Goal: Task Accomplishment & Management: Complete application form

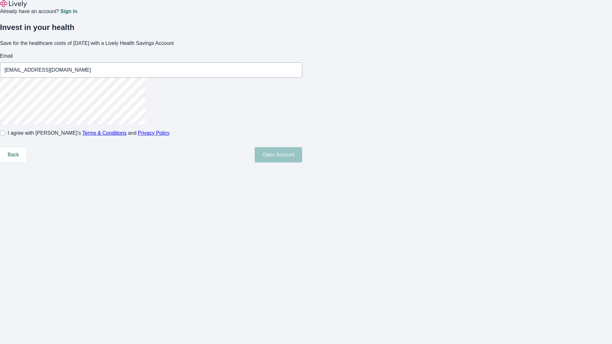
click at [5, 136] on input "I agree with Lively’s Terms & Conditions and Privacy Policy" at bounding box center [2, 133] width 5 height 5
checkbox input "true"
click at [302, 163] on button "Open Account" at bounding box center [278, 154] width 47 height 15
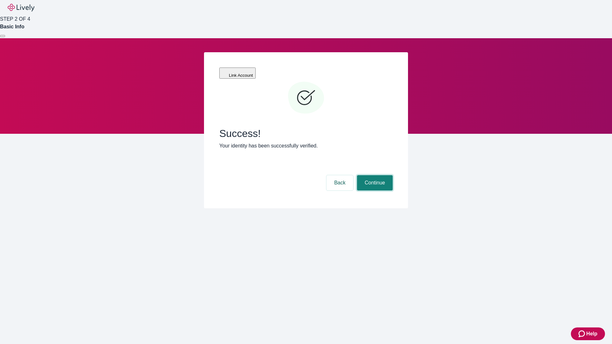
click at [374, 175] on button "Continue" at bounding box center [375, 182] width 36 height 15
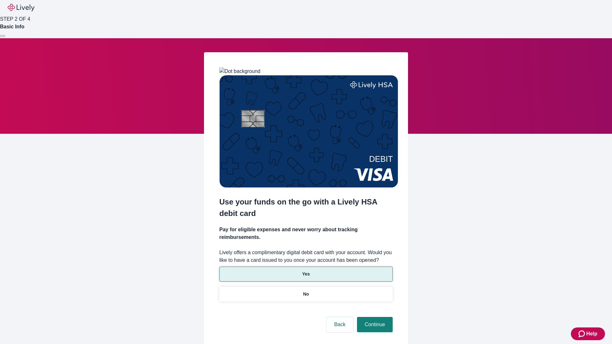
click at [306, 271] on p "Yes" at bounding box center [306, 274] width 8 height 7
click at [374, 317] on button "Continue" at bounding box center [375, 324] width 36 height 15
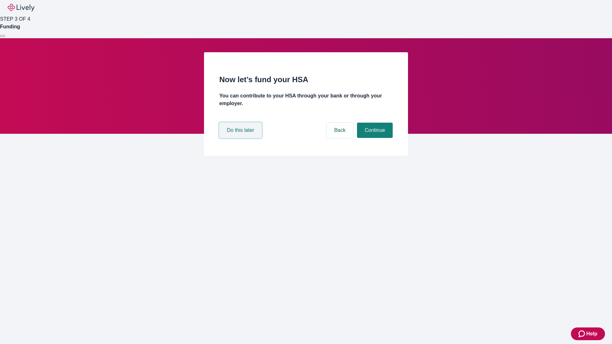
click at [241, 138] on button "Do this later" at bounding box center [240, 130] width 42 height 15
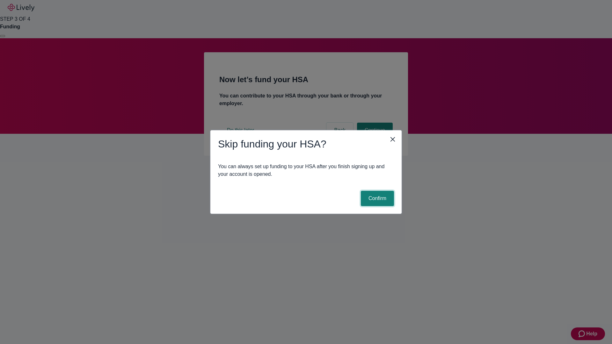
click at [376, 199] on button "Confirm" at bounding box center [377, 198] width 33 height 15
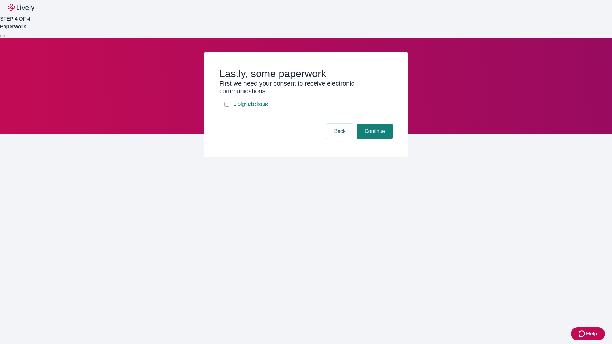
click at [227, 107] on input "E-Sign Disclosure" at bounding box center [226, 104] width 5 height 5
checkbox input "true"
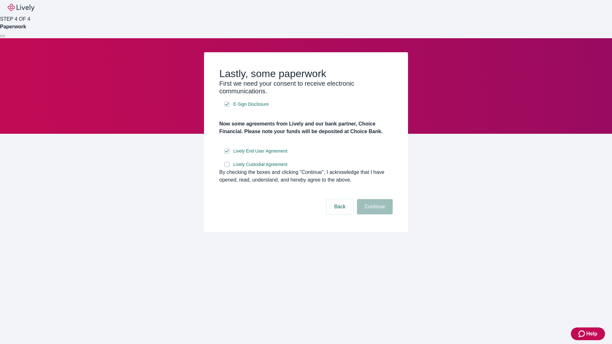
click at [227, 167] on input "Lively Custodial Agreement" at bounding box center [226, 164] width 5 height 5
checkbox input "true"
click at [374, 214] on button "Continue" at bounding box center [375, 206] width 36 height 15
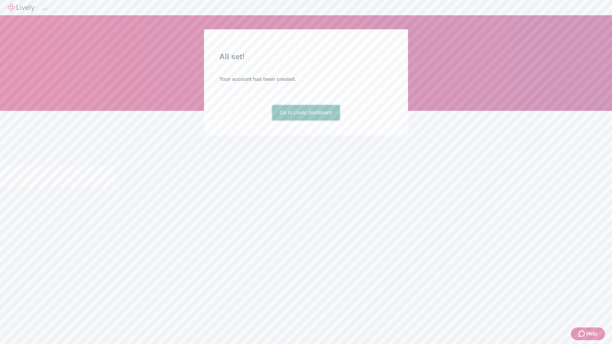
click at [306, 120] on link "Go to Lively dashboard" at bounding box center [306, 112] width 68 height 15
